Goal: Information Seeking & Learning: Learn about a topic

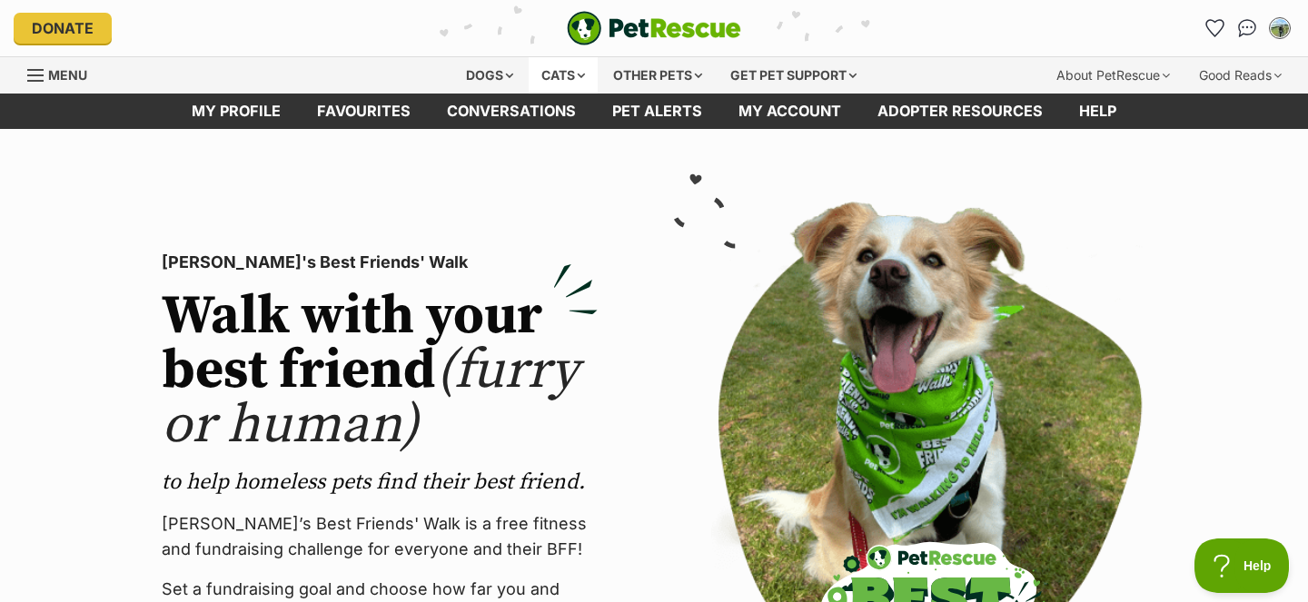
click at [565, 67] on div "Cats" at bounding box center [563, 75] width 69 height 36
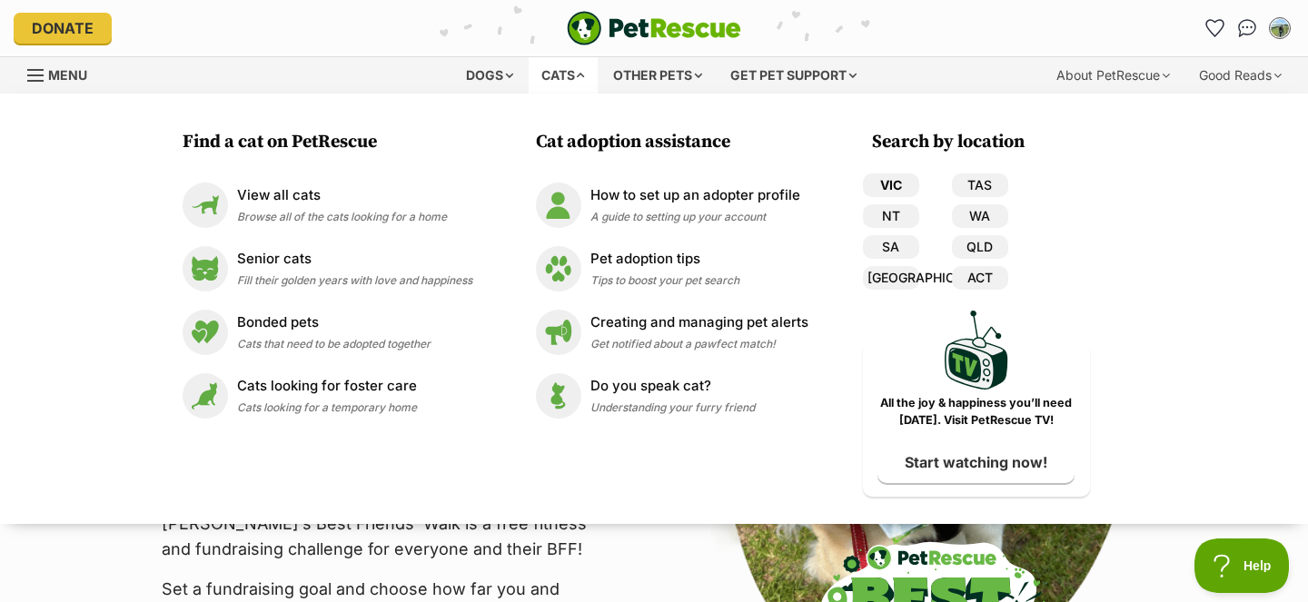
click at [881, 182] on link "VIC" at bounding box center [891, 185] width 56 height 24
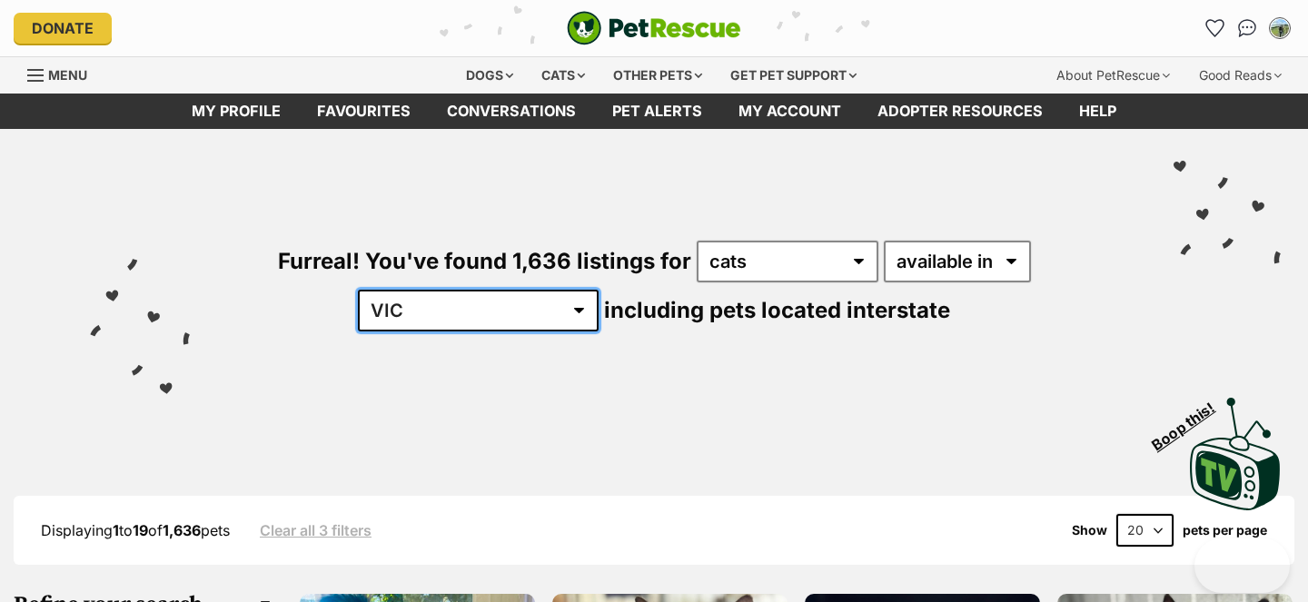
click at [598, 290] on select "Australia ACT NSW NT QLD SA TAS VIC WA" at bounding box center [478, 311] width 241 height 42
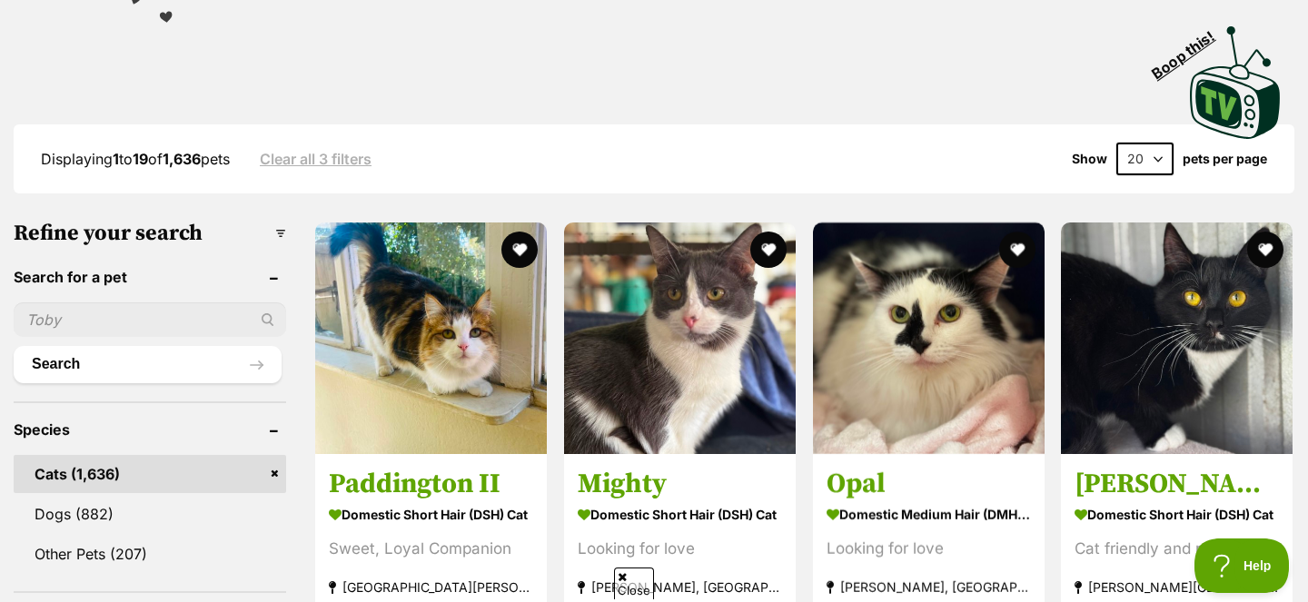
click at [1149, 156] on select "20 40 60" at bounding box center [1144, 159] width 57 height 33
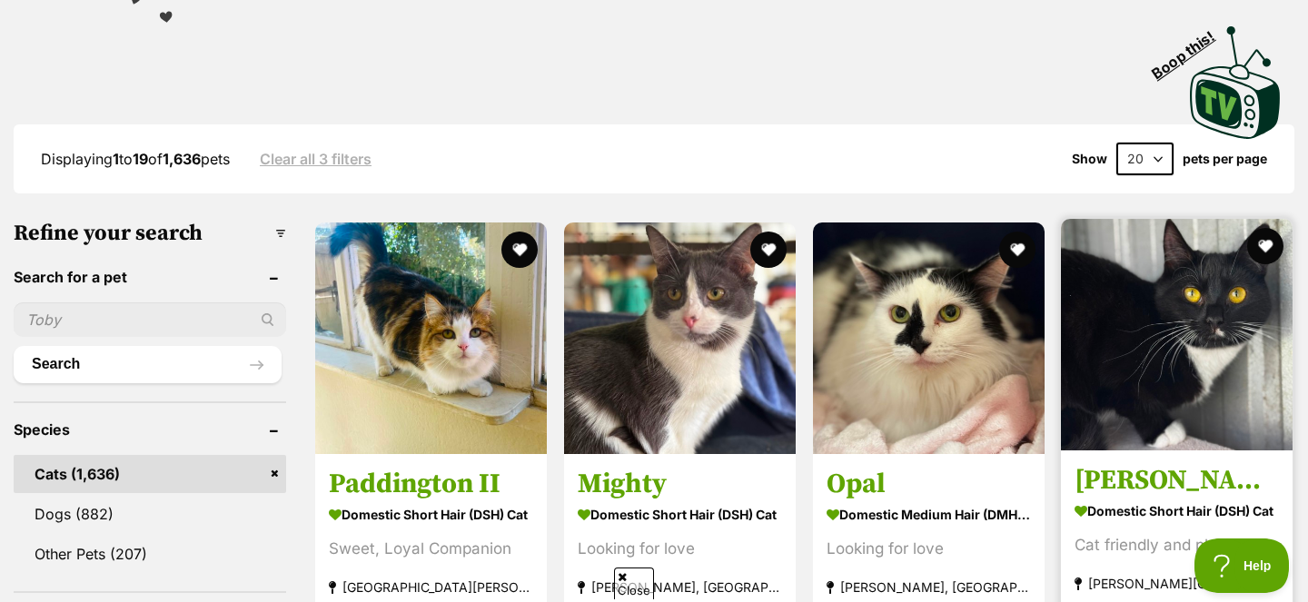
select select "60"
click at [1116, 143] on select "20 40 60" at bounding box center [1144, 159] width 57 height 33
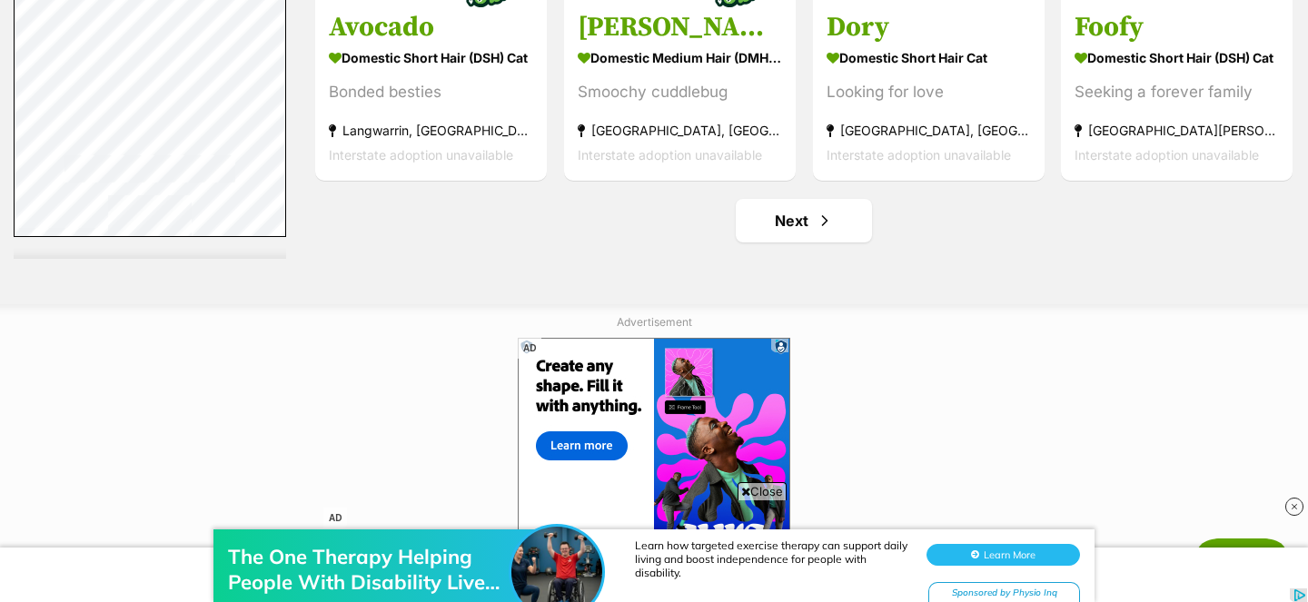
scroll to position [8472, 0]
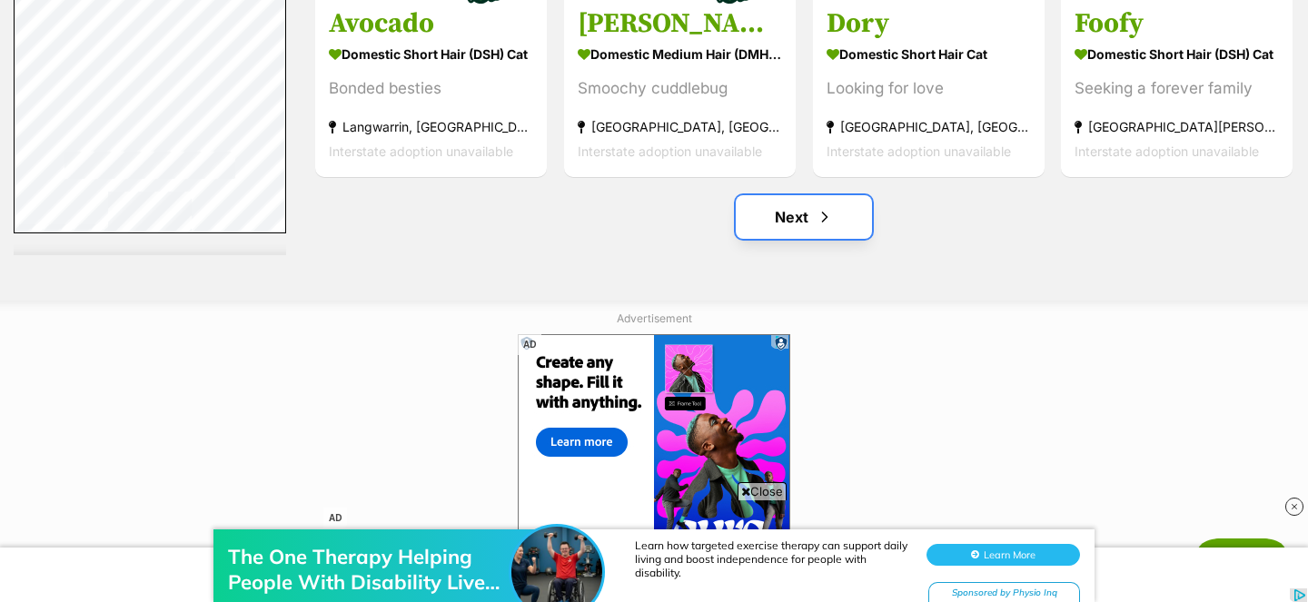
click at [838, 235] on link "Next" at bounding box center [804, 217] width 136 height 44
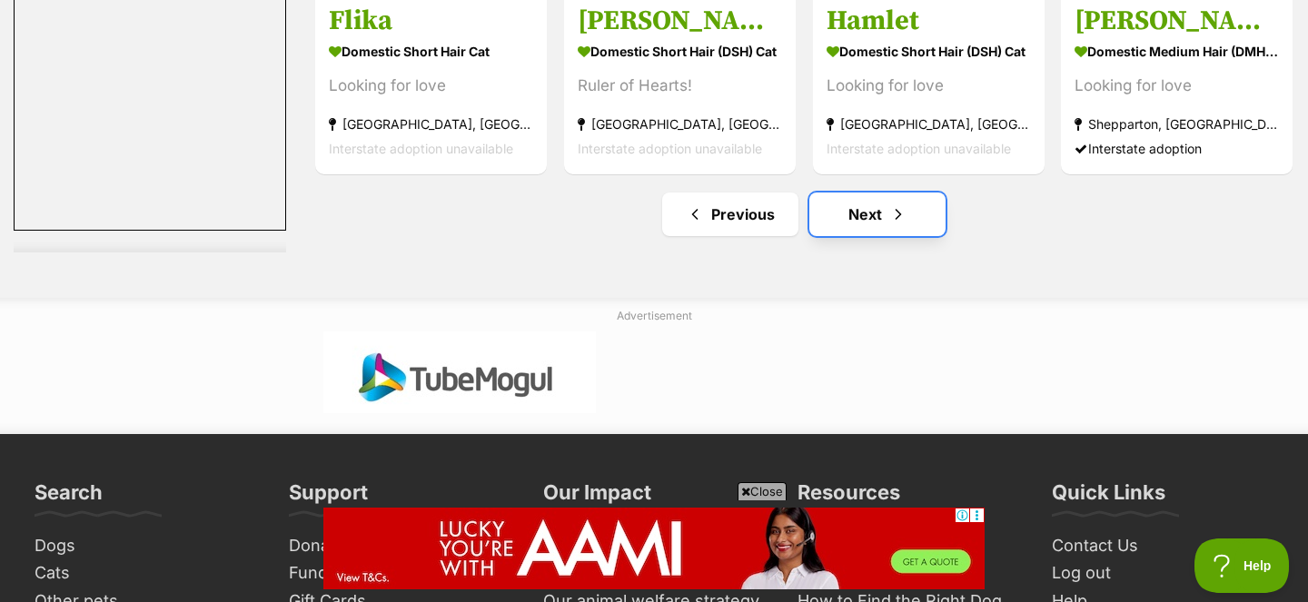
click at [851, 210] on link "Next" at bounding box center [877, 215] width 136 height 44
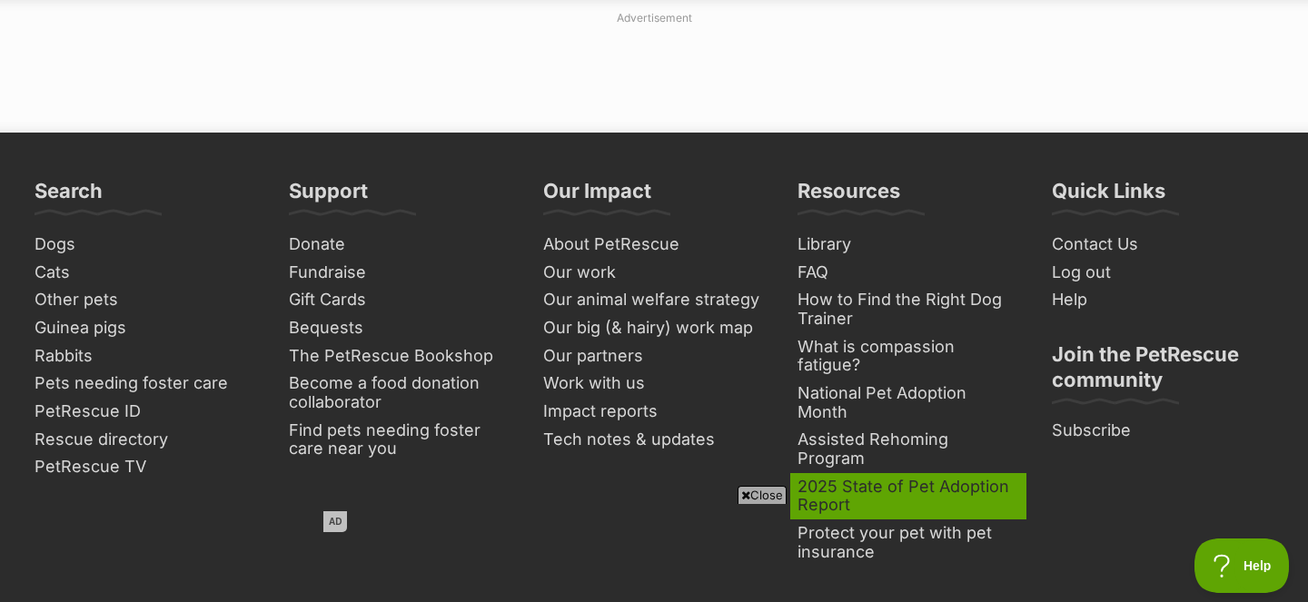
scroll to position [8758, 0]
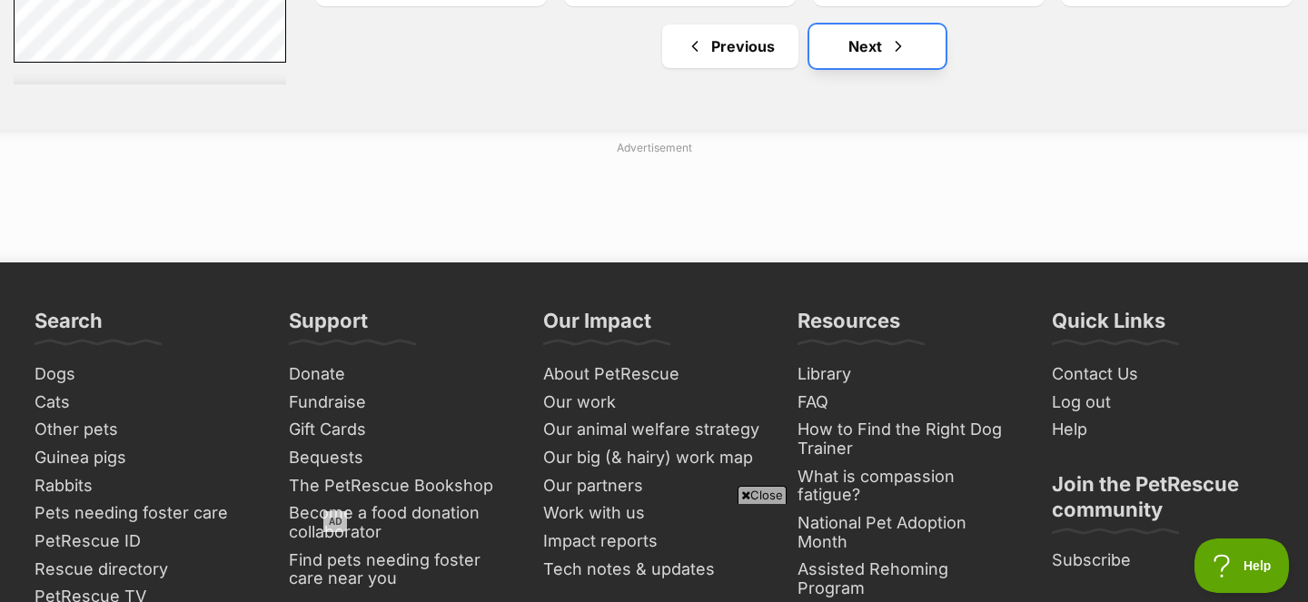
click at [887, 39] on link "Next" at bounding box center [877, 47] width 136 height 44
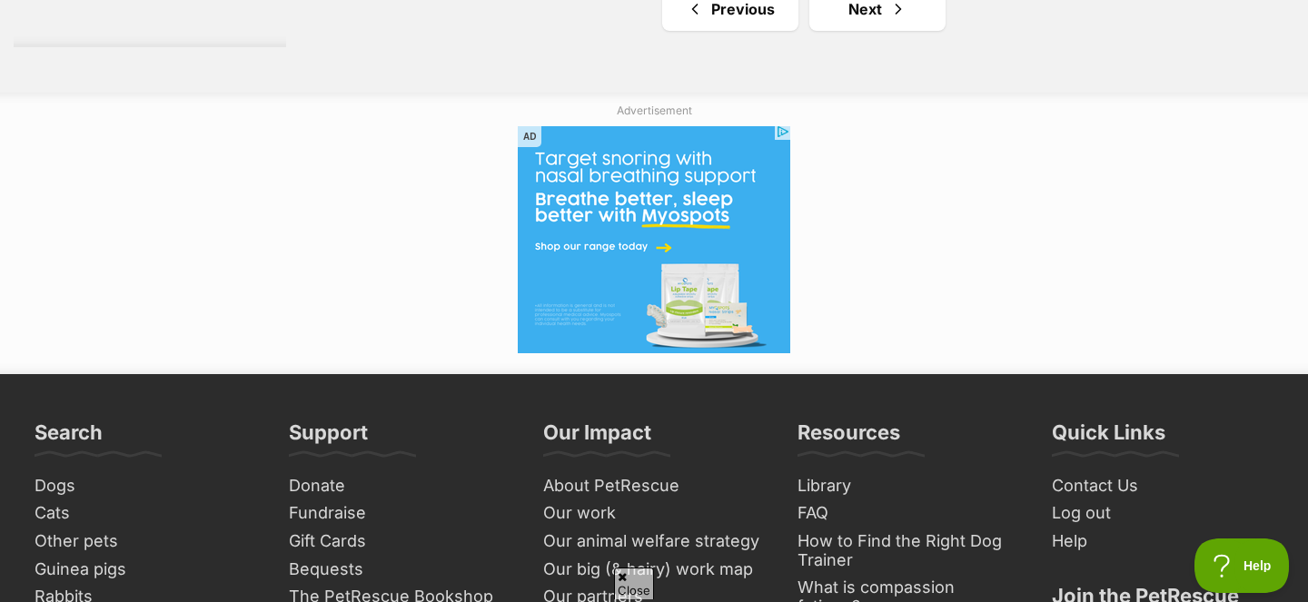
scroll to position [8444, 0]
